Goal: Ask a question: Seek information or help from site administrators or community

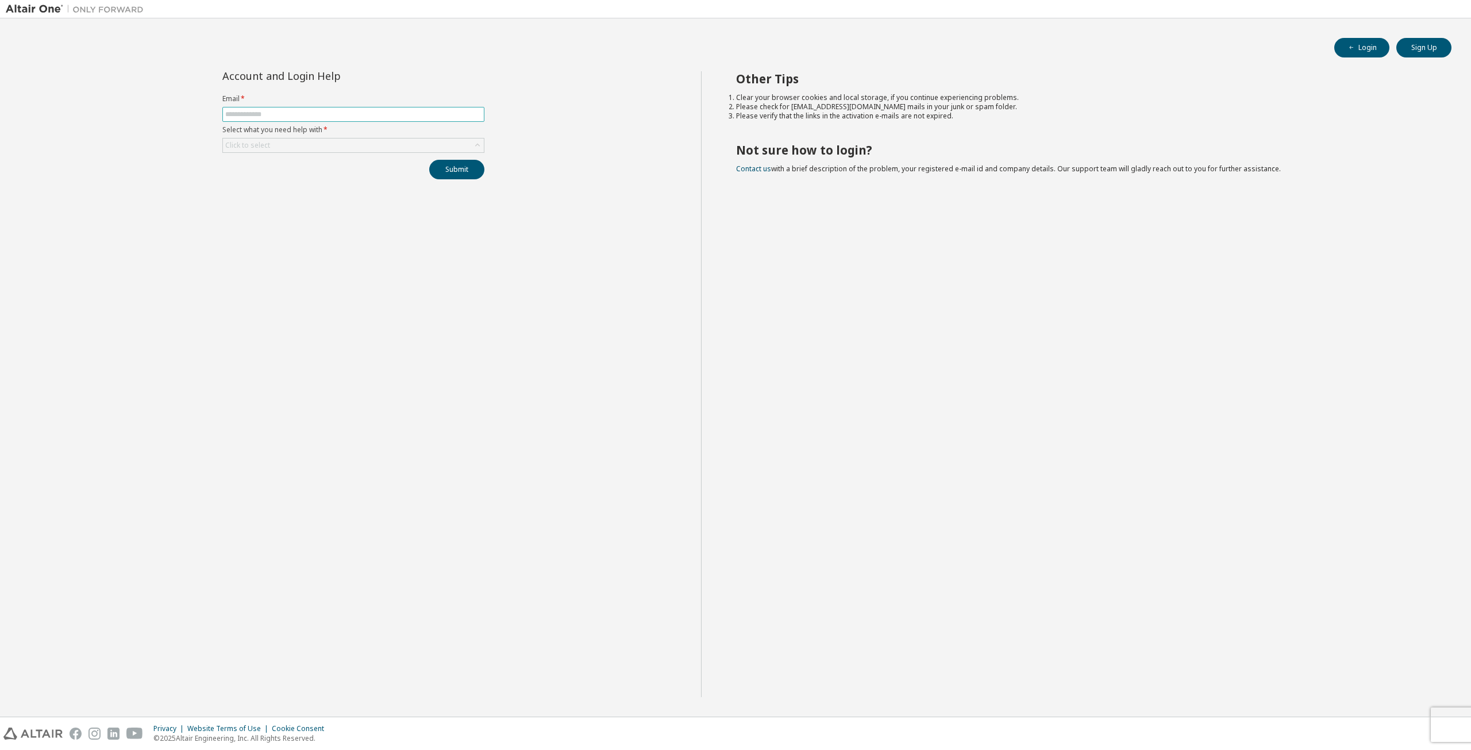
drag, startPoint x: 0, startPoint y: 0, endPoint x: 297, endPoint y: 114, distance: 318.2
click at [297, 114] on input "text" at bounding box center [353, 114] width 256 height 9
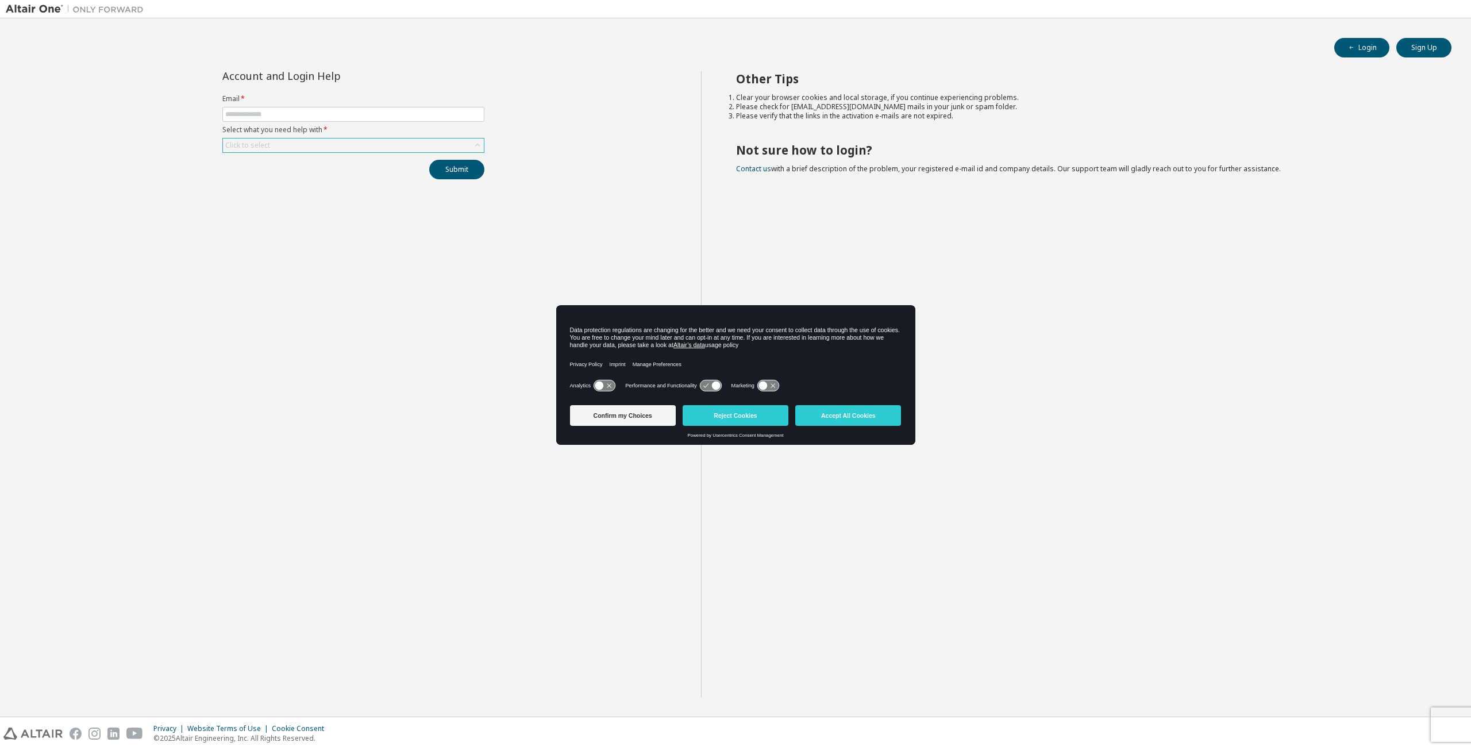
click at [289, 144] on div "Click to select" at bounding box center [353, 146] width 261 height 14
click at [377, 186] on li "My account is locked" at bounding box center [353, 190] width 259 height 15
click at [376, 119] on span at bounding box center [353, 114] width 262 height 15
click at [380, 113] on input "text" at bounding box center [353, 114] width 256 height 9
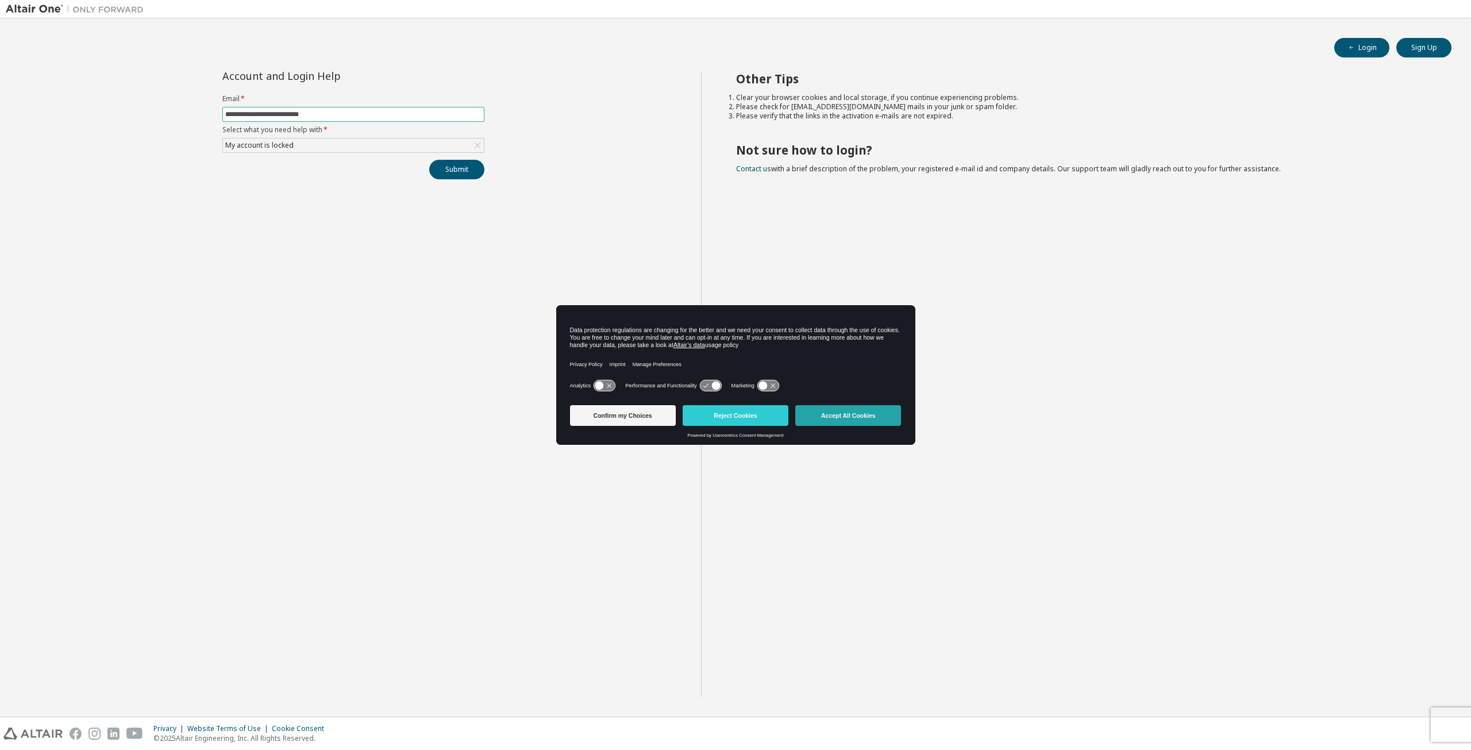
type input "**********"
click at [873, 415] on button "Accept All Cookies" at bounding box center [848, 415] width 106 height 21
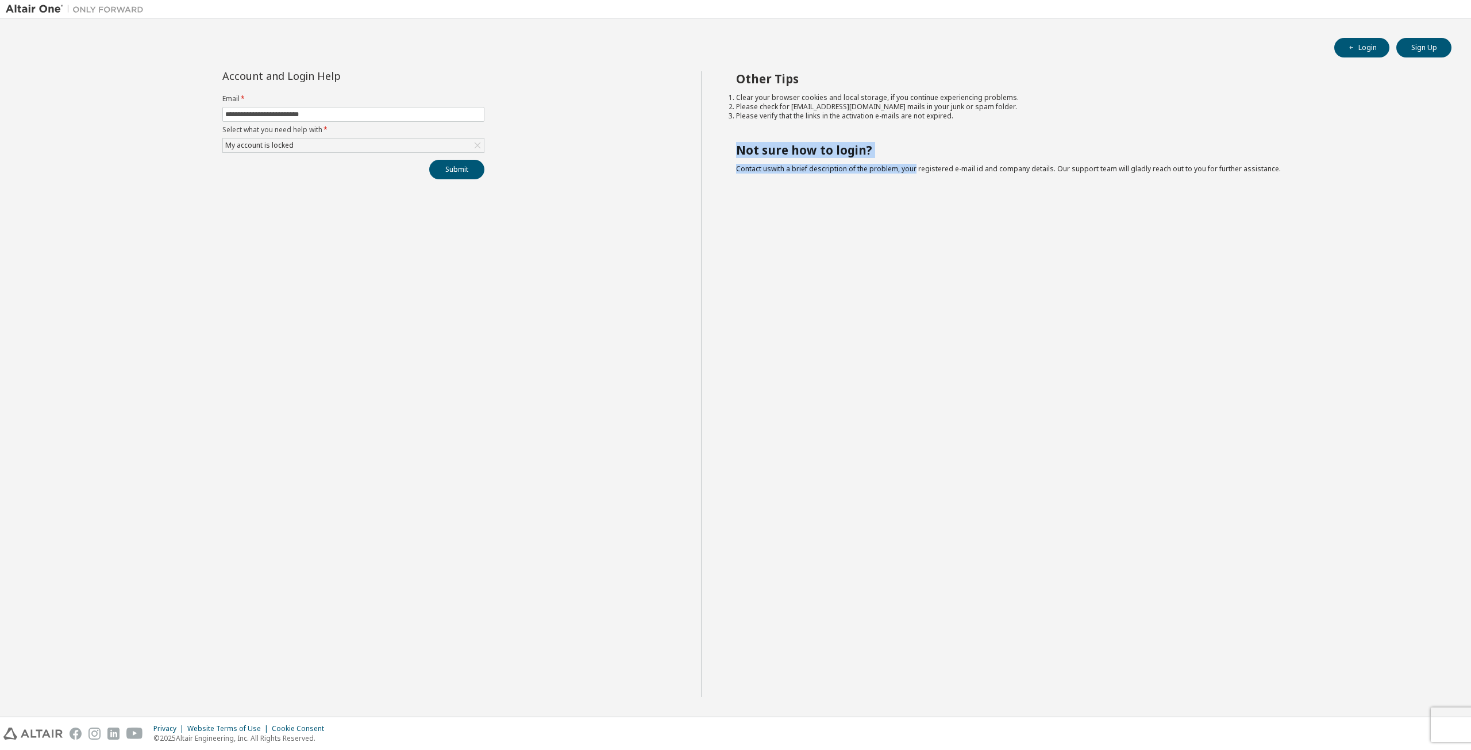
drag, startPoint x: 729, startPoint y: 153, endPoint x: 910, endPoint y: 158, distance: 181.7
click at [910, 158] on div "Other Tips Clear your browser cookies and local storage, if you continue experi…" at bounding box center [1083, 384] width 765 height 626
click at [822, 110] on li "Please check for [EMAIL_ADDRESS][DOMAIN_NAME] mails in your junk or spam folder." at bounding box center [1083, 106] width 695 height 9
click at [356, 147] on div "My account is locked" at bounding box center [353, 146] width 261 height 14
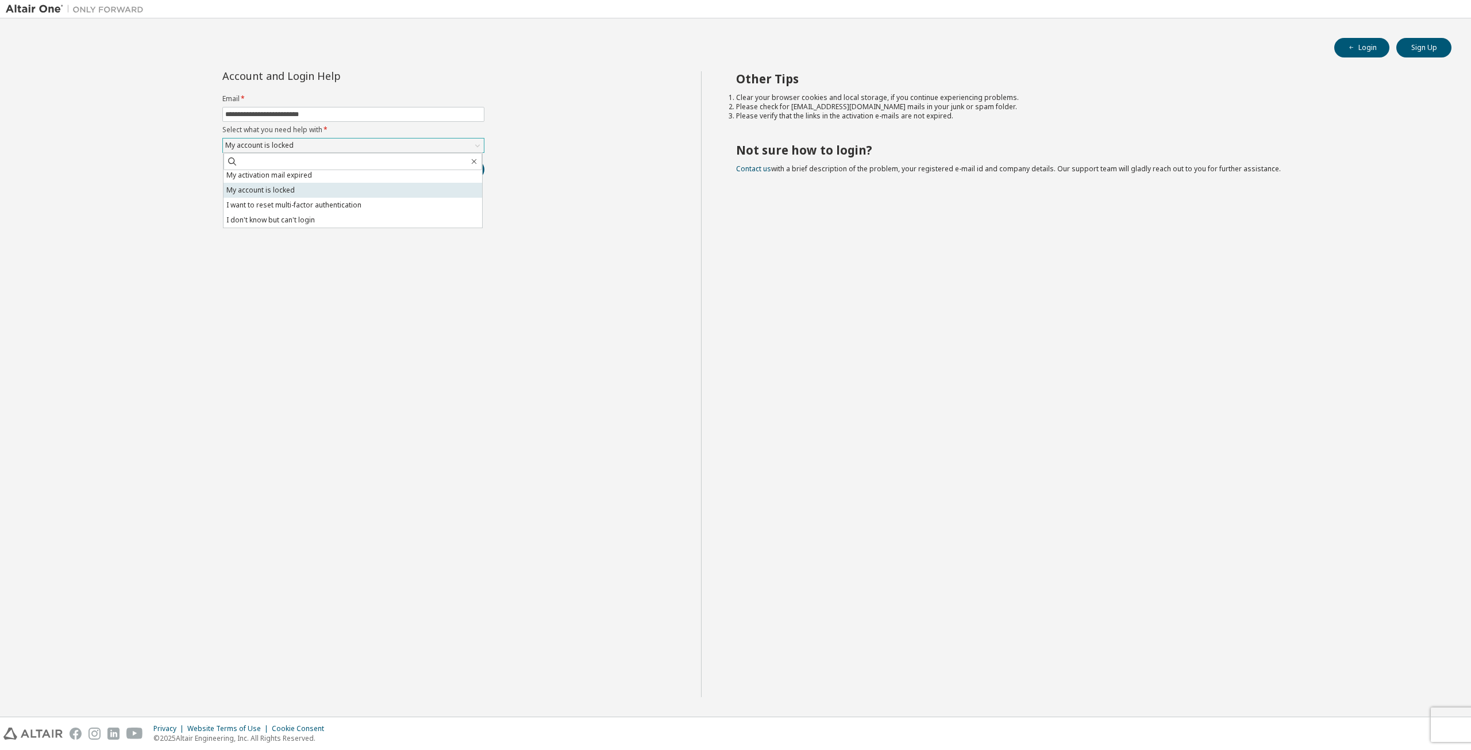
click at [378, 194] on li "My account is locked" at bounding box center [353, 190] width 259 height 15
click at [432, 171] on button "Submit" at bounding box center [456, 170] width 55 height 20
click at [1039, 274] on div "Other Tips Clear your browser cookies and local storage, if you continue experi…" at bounding box center [1083, 384] width 765 height 626
